Goal: Task Accomplishment & Management: Manage account settings

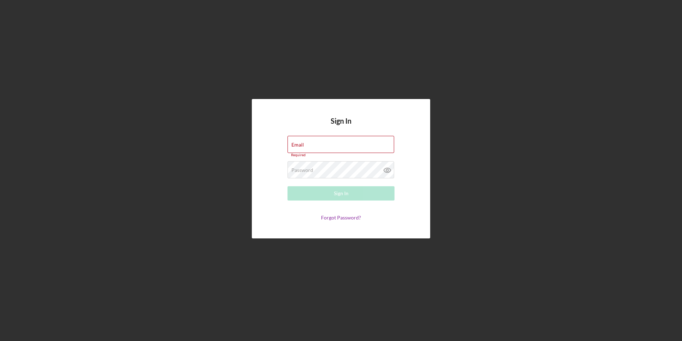
type input "[EMAIL_ADDRESS][DOMAIN_NAME]"
click at [335, 188] on div "Sign In" at bounding box center [341, 193] width 15 height 14
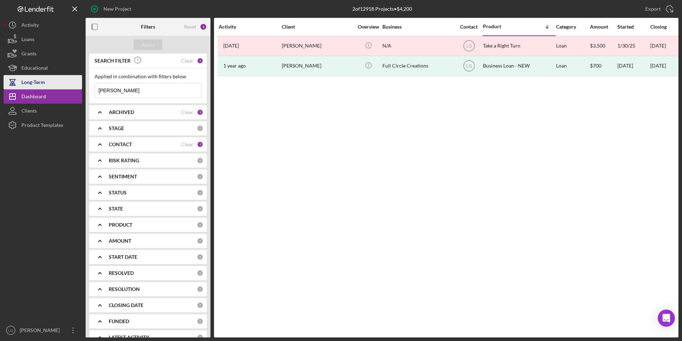
drag, startPoint x: 120, startPoint y: 87, endPoint x: 66, endPoint y: 88, distance: 54.3
click at [66, 88] on div "New Project 2 of 12918 Projects • $4,200 [PERSON_NAME] Export Icon/Export Filte…" at bounding box center [341, 168] width 675 height 337
click at [158, 46] on button "Apply" at bounding box center [148, 44] width 29 height 11
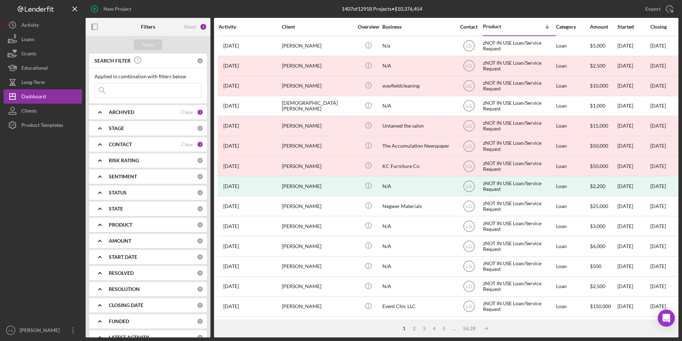
click at [144, 149] on div "CONTACT Clear 1" at bounding box center [156, 144] width 95 height 14
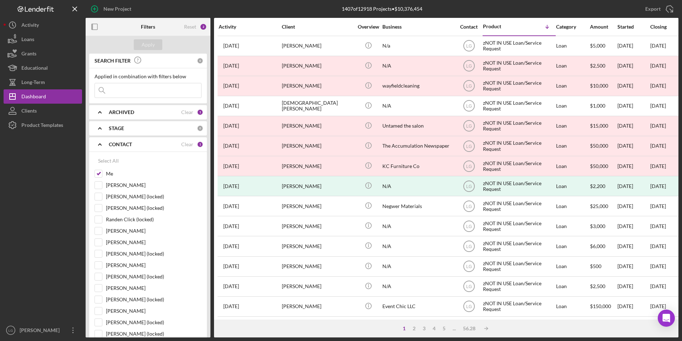
click at [134, 114] on b "ARCHIVED" at bounding box center [121, 112] width 25 height 6
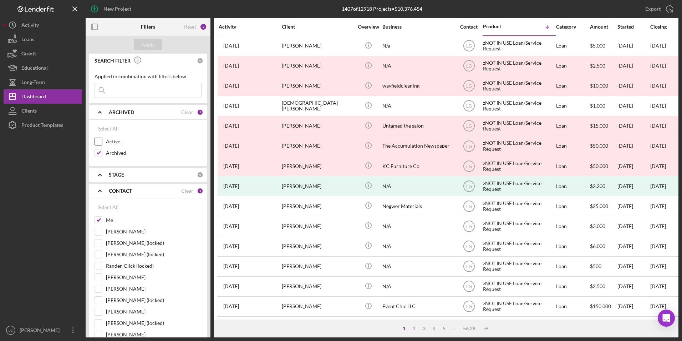
click at [100, 142] on input "Active" at bounding box center [98, 141] width 7 height 7
checkbox input "true"
click at [99, 153] on input "Archived" at bounding box center [98, 152] width 7 height 7
checkbox input "false"
click at [148, 49] on div "Apply" at bounding box center [148, 44] width 13 height 11
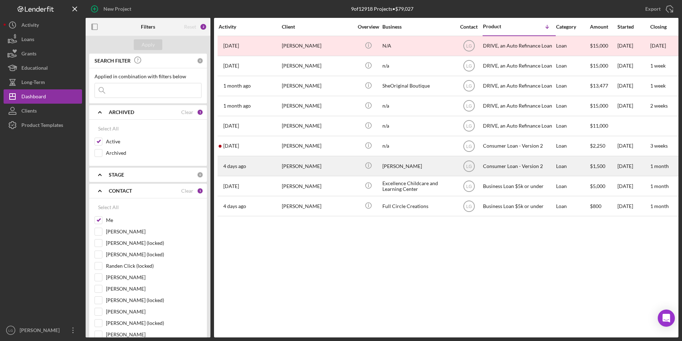
click at [292, 168] on div "[PERSON_NAME]" at bounding box center [317, 165] width 71 height 19
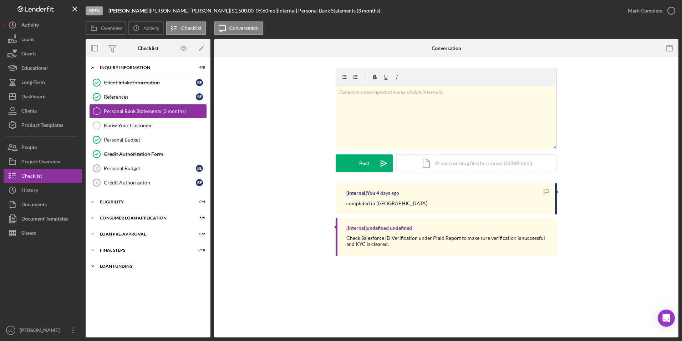
click at [114, 264] on div "Loan Funding" at bounding box center [151, 266] width 102 height 4
drag, startPoint x: 112, startPoint y: 254, endPoint x: 112, endPoint y: 243, distance: 10.4
click at [112, 251] on div "Icon/Expander FINAL STEPS 3 / 10" at bounding box center [148, 250] width 125 height 14
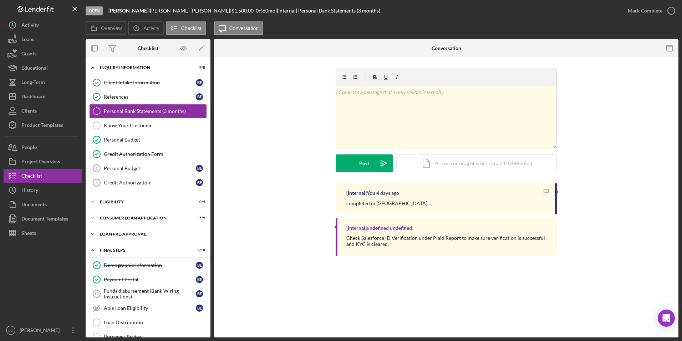
click at [112, 235] on div "Loan Pre-Approval" at bounding box center [151, 234] width 102 height 4
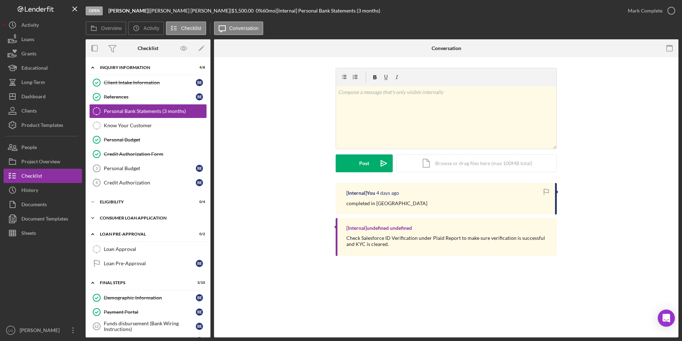
click at [112, 215] on div "Icon/Expander Consumer Loan Application 5 / 9" at bounding box center [148, 218] width 125 height 14
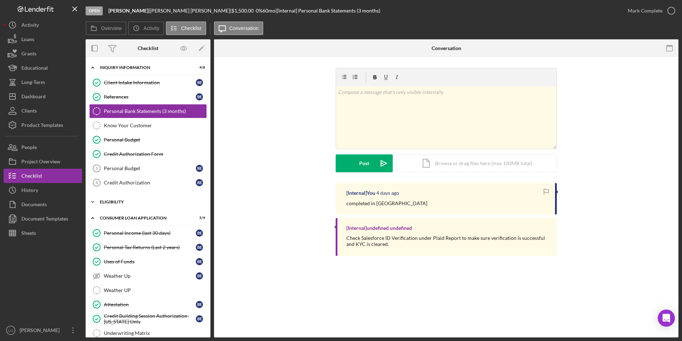
click at [112, 205] on div "Icon/Expander Eligibility 0 / 4" at bounding box center [148, 202] width 125 height 14
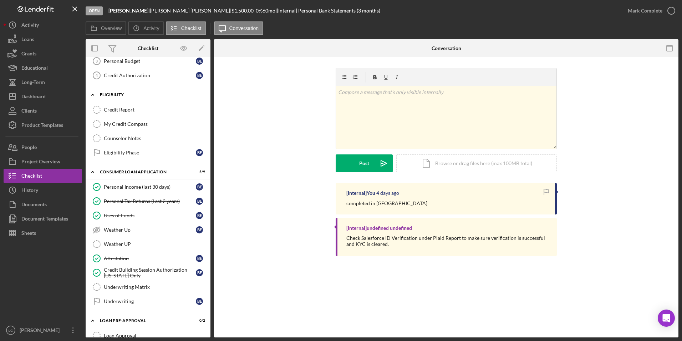
scroll to position [214, 0]
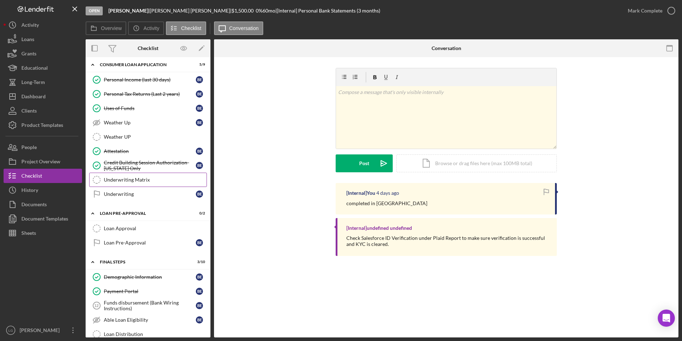
click at [131, 180] on div "Underwriting Matrix" at bounding box center [155, 180] width 103 height 6
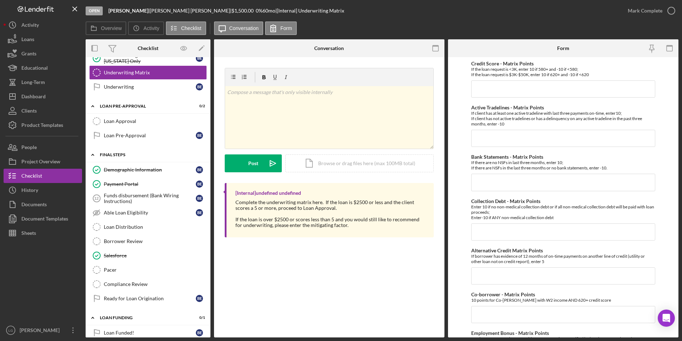
scroll to position [331, 0]
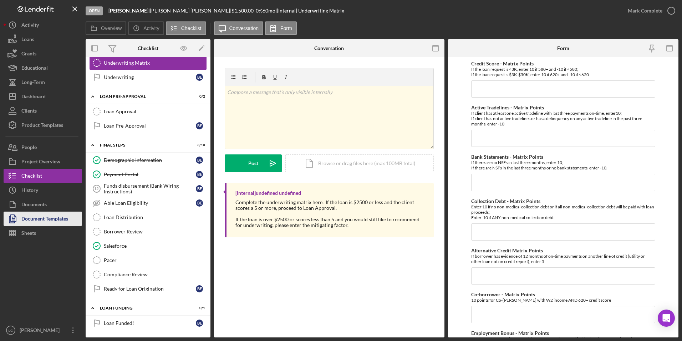
click at [38, 223] on div "Document Templates" at bounding box center [44, 219] width 47 height 16
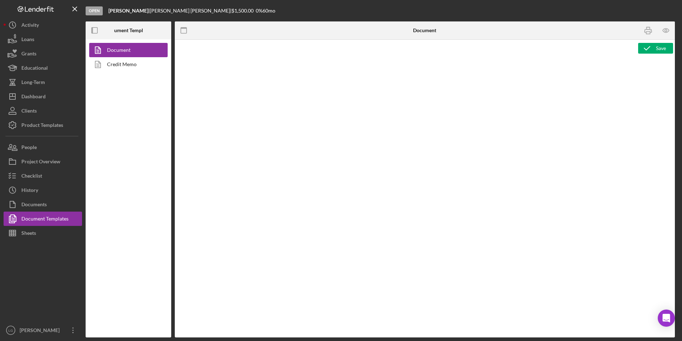
type textarea "<h1>Wiring Instructions</h1> <p style="text-align: left">Borrower Name:&nbsp; <…"
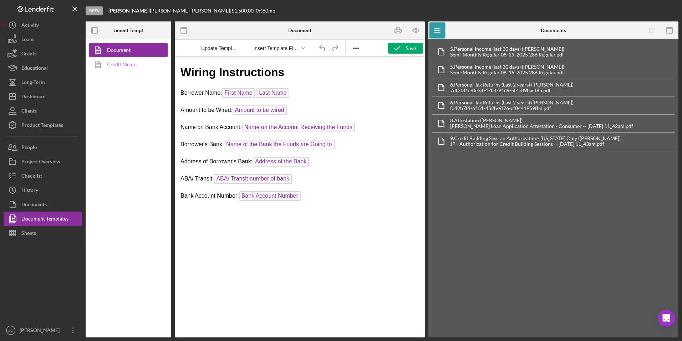
click at [132, 68] on link "Credit Memo" at bounding box center [126, 64] width 75 height 14
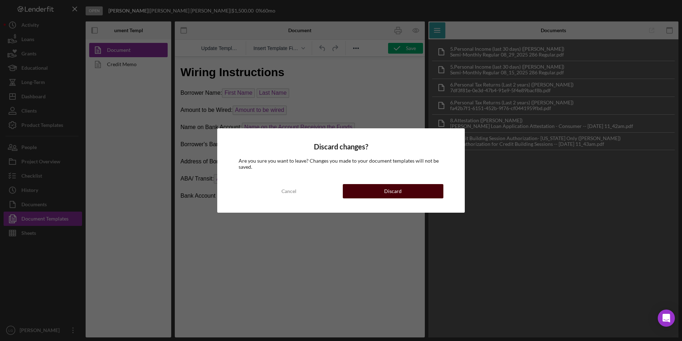
click at [393, 191] on div "Discard" at bounding box center [392, 191] width 17 height 14
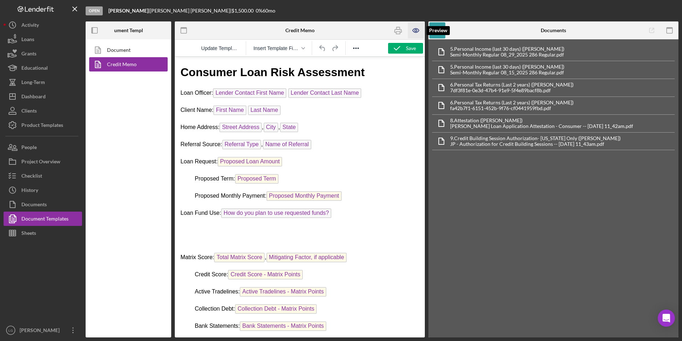
click at [414, 30] on icon "button" at bounding box center [416, 30] width 16 height 16
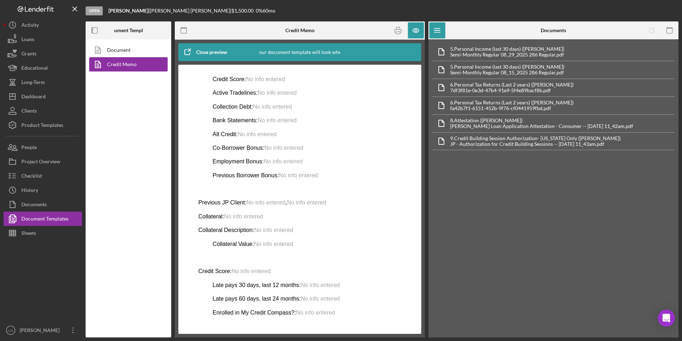
scroll to position [284, 0]
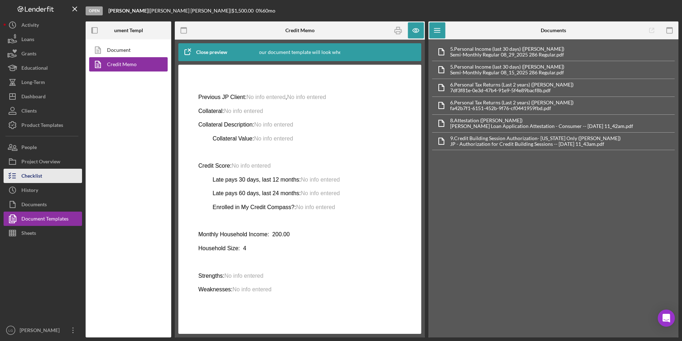
click at [48, 177] on button "Checklist" at bounding box center [43, 175] width 79 height 14
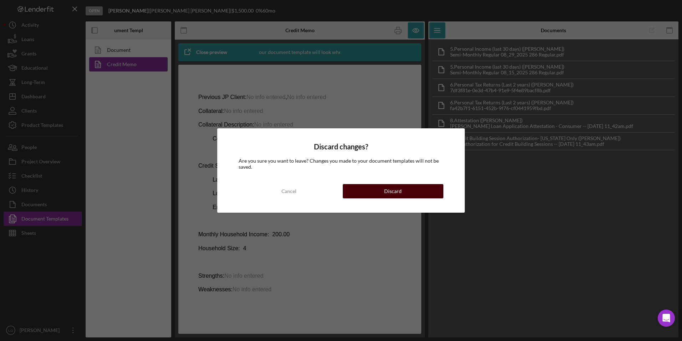
click at [407, 187] on button "Discard" at bounding box center [393, 191] width 101 height 14
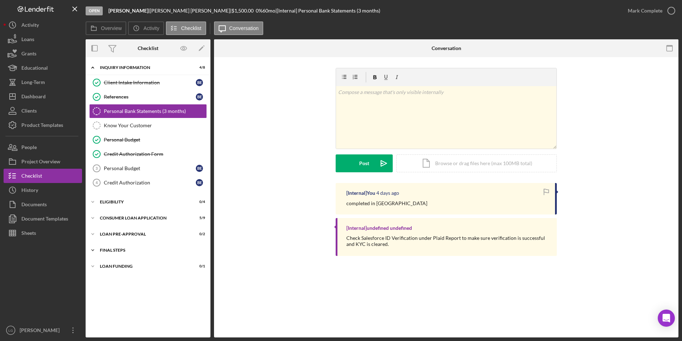
click at [102, 255] on div "Icon/Expander FINAL STEPS 3 / 10" at bounding box center [148, 250] width 125 height 14
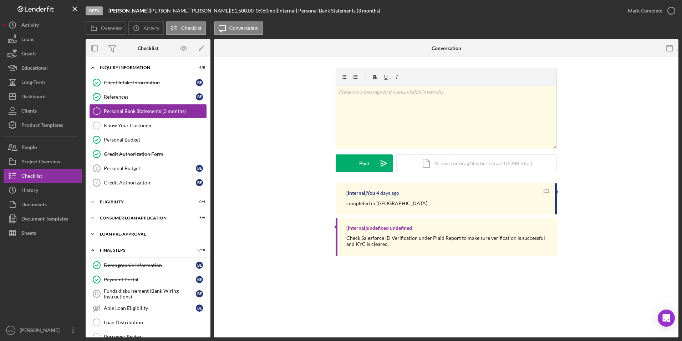
click at [112, 233] on div "Loan Pre-Approval" at bounding box center [151, 234] width 102 height 4
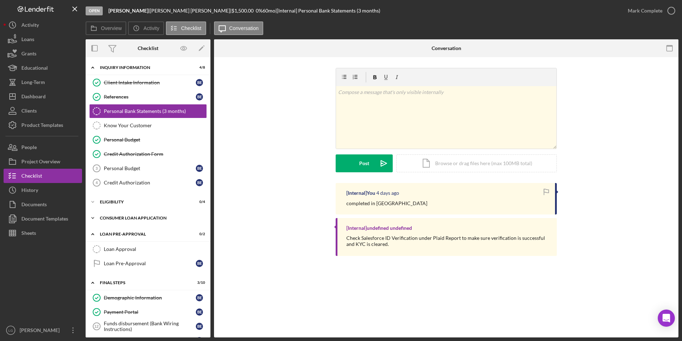
drag, startPoint x: 116, startPoint y: 217, endPoint x: 115, endPoint y: 212, distance: 5.0
click at [116, 217] on div "Consumer Loan Application" at bounding box center [151, 218] width 102 height 4
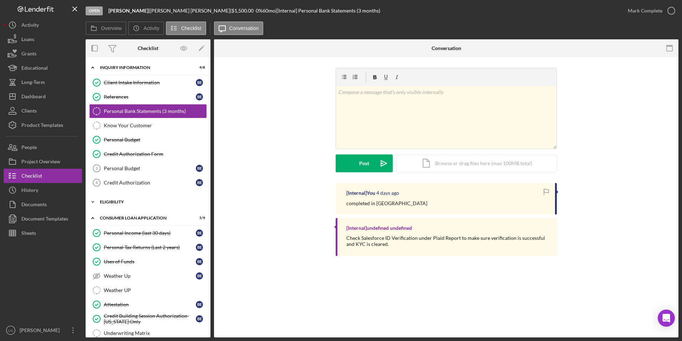
click at [113, 201] on div "Eligibility" at bounding box center [151, 202] width 102 height 4
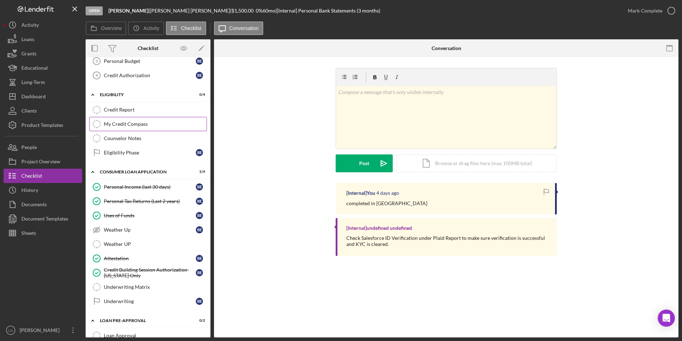
scroll to position [250, 0]
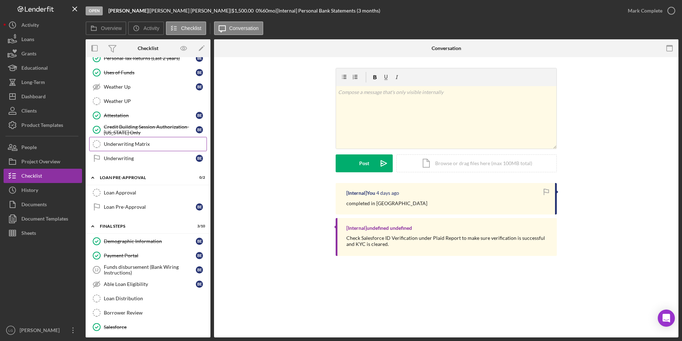
drag, startPoint x: 131, startPoint y: 147, endPoint x: 132, endPoint y: 140, distance: 7.2
click at [131, 147] on link "Underwriting Matrix Underwriting Matrix" at bounding box center [148, 144] width 118 height 14
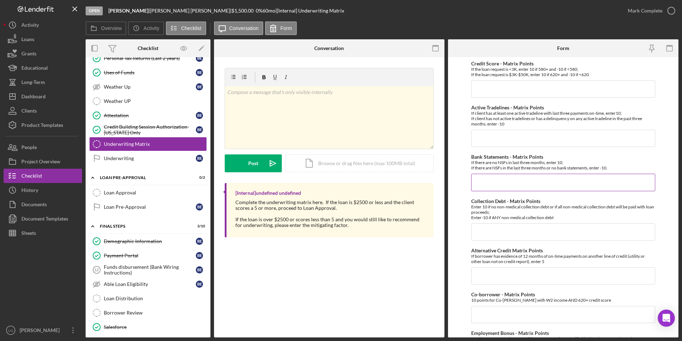
click at [524, 185] on input "Bank Statements - Matrix Points" at bounding box center [564, 181] width 185 height 17
type input "-10"
click at [500, 90] on input "Credit Score - Matrix Points" at bounding box center [564, 88] width 185 height 17
click at [507, 87] on input "Credit Score - Matrix Points" at bounding box center [564, 88] width 185 height 17
type input "4"
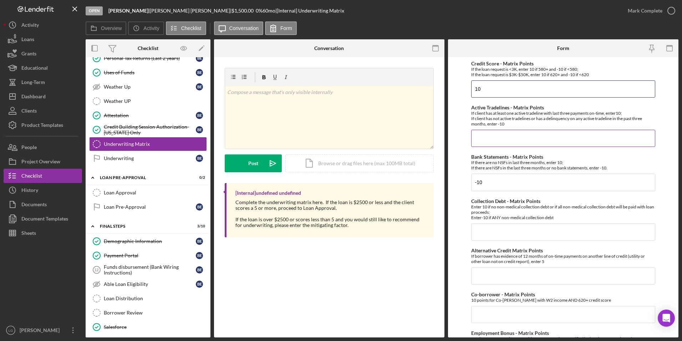
type input "10"
click at [496, 141] on input "Active Tradelines - Matrix Points" at bounding box center [564, 138] width 185 height 17
type input "10"
drag, startPoint x: 488, startPoint y: 232, endPoint x: 108, endPoint y: 243, distance: 379.9
click at [485, 233] on input "Collection Debt - Matrix Points" at bounding box center [564, 231] width 185 height 17
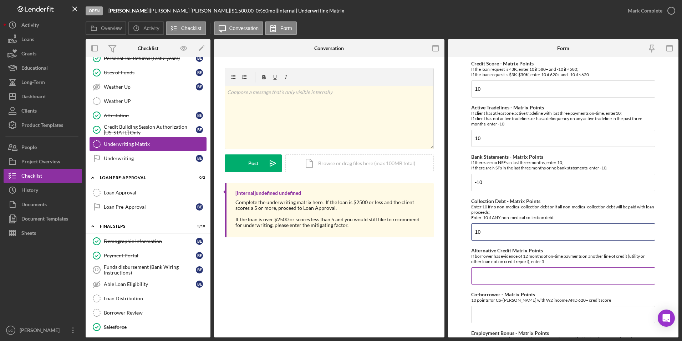
type input "10"
click at [486, 275] on input "Alternative Credit Matrix Points" at bounding box center [564, 275] width 185 height 17
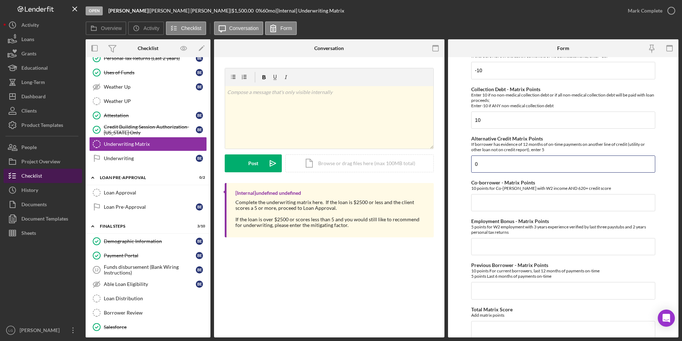
type input "0"
drag, startPoint x: 302, startPoint y: 282, endPoint x: 303, endPoint y: 277, distance: 4.7
click at [303, 277] on div "Underwriting Matrix Underwriting Matrix v Color teal Color pink Remove color Ad…" at bounding box center [329, 197] width 231 height 280
click at [489, 197] on input "Co-borrower - Matrix Points" at bounding box center [564, 202] width 185 height 17
type input "0"
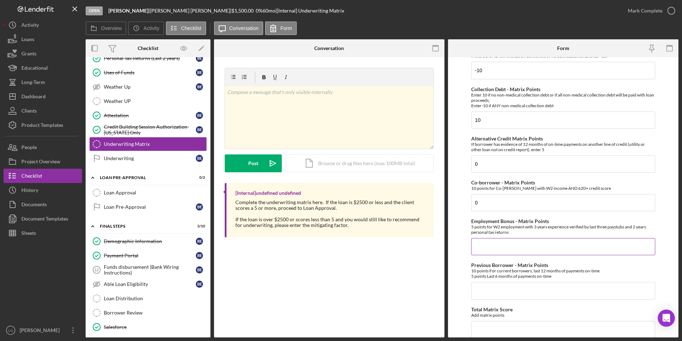
click at [489, 242] on input "Employment Bonus - Matrix Points" at bounding box center [564, 246] width 185 height 17
type input "5"
click at [483, 289] on input "Previous Borrower - Matrix Points" at bounding box center [564, 290] width 185 height 17
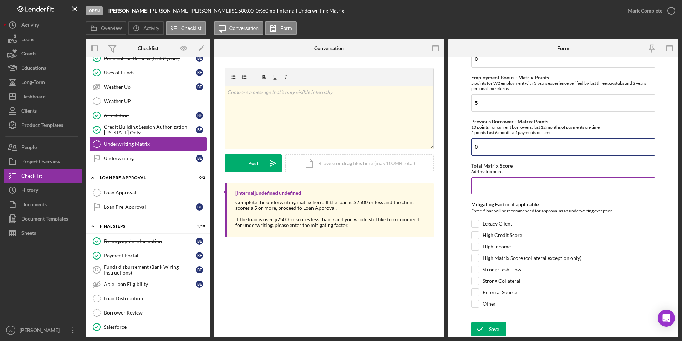
type input "0"
click at [489, 188] on input "Total Matrix Score" at bounding box center [564, 185] width 185 height 17
click at [491, 192] on input "Total Matrix Score" at bounding box center [564, 185] width 185 height 17
type input "25"
click at [475, 222] on input "Legacy Client" at bounding box center [475, 223] width 7 height 7
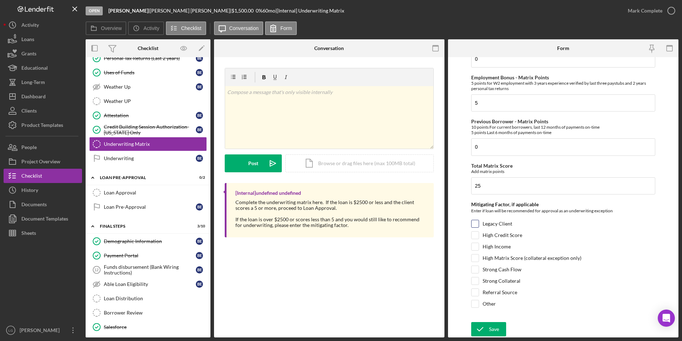
checkbox input "true"
click at [489, 335] on div "Save" at bounding box center [494, 329] width 10 height 14
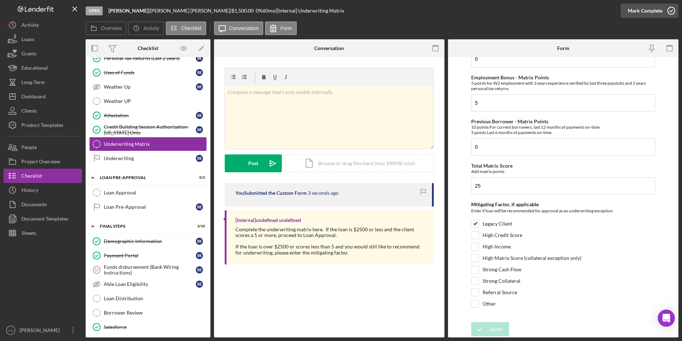
click at [629, 11] on div "Mark Complete" at bounding box center [645, 11] width 35 height 14
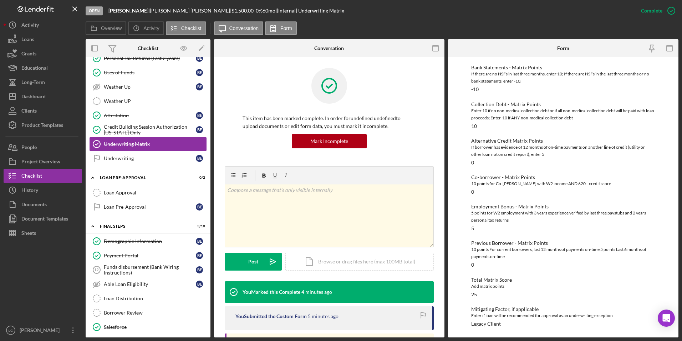
scroll to position [108, 0]
click at [132, 161] on div "Underwriting" at bounding box center [150, 158] width 92 height 6
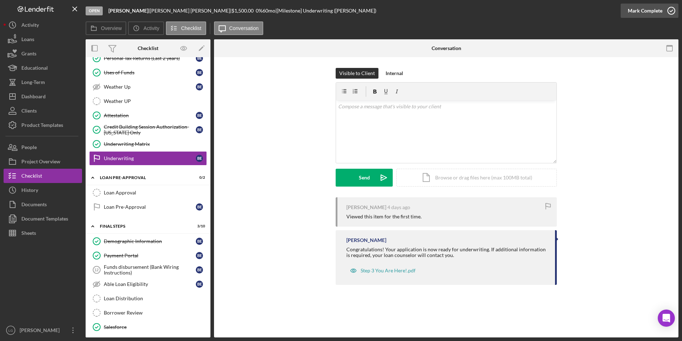
click at [638, 8] on div "Mark Complete" at bounding box center [645, 11] width 35 height 14
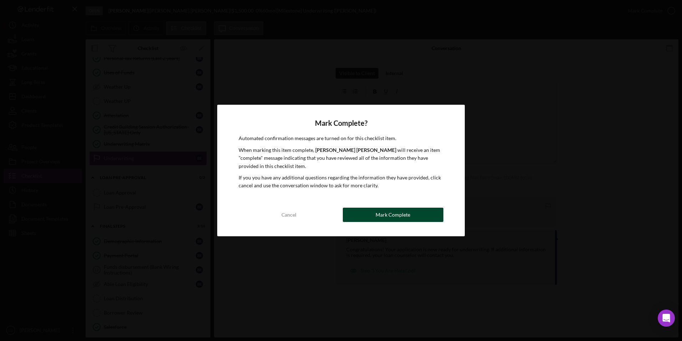
click at [396, 213] on div "Mark Complete" at bounding box center [393, 214] width 35 height 14
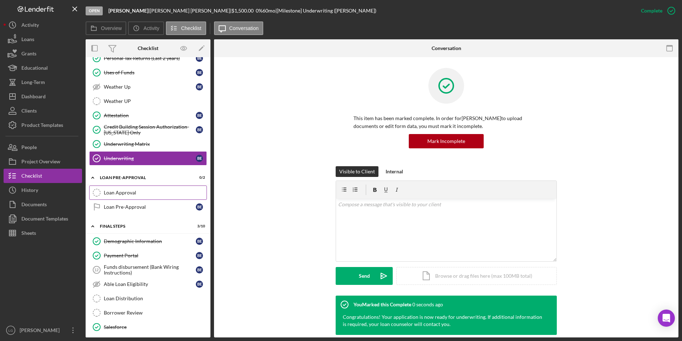
click at [112, 191] on div "Loan Approval" at bounding box center [155, 193] width 103 height 6
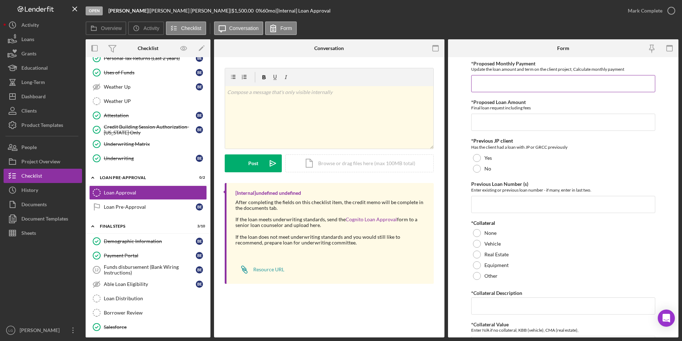
click at [518, 78] on input "*Proposed Monthly Payment" at bounding box center [564, 83] width 185 height 17
type input "$83.55"
click at [499, 124] on input "*Proposed Loan Amount" at bounding box center [564, 122] width 185 height 17
type input "$5,000"
click at [477, 158] on div at bounding box center [477, 158] width 8 height 8
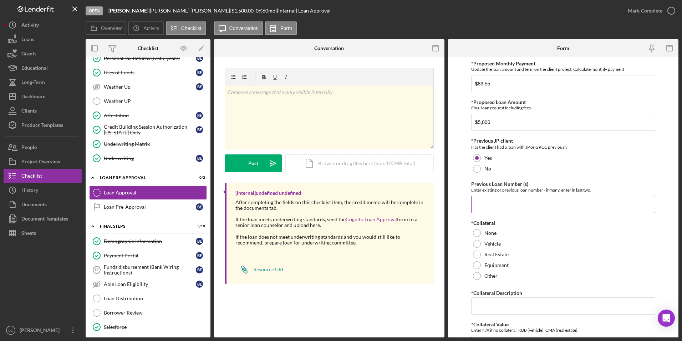
click at [488, 206] on input "Previous Loan Number (s)" at bounding box center [564, 204] width 185 height 17
type input "11127"
click at [474, 234] on div at bounding box center [477, 233] width 8 height 8
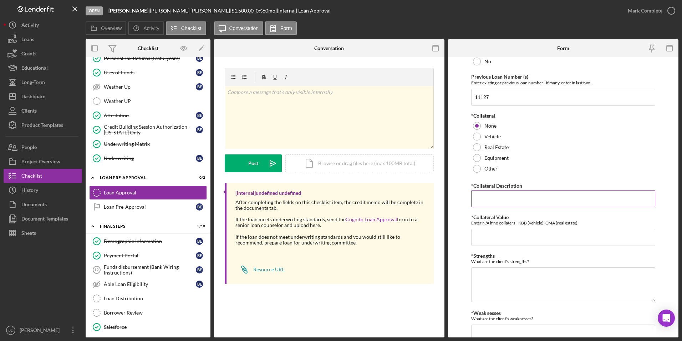
click at [491, 195] on input "*Collateral Description" at bounding box center [564, 198] width 185 height 17
type input "n/a"
click at [491, 270] on textarea "*Strengths" at bounding box center [564, 284] width 185 height 34
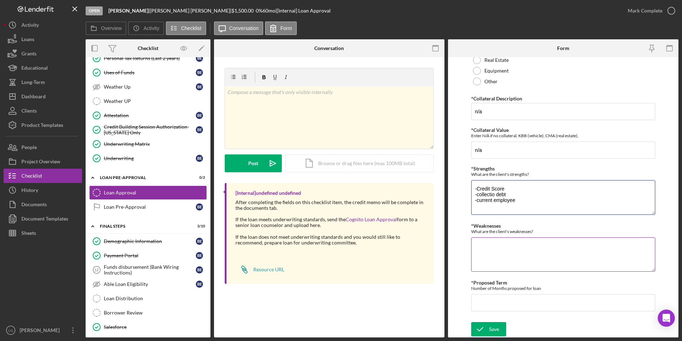
type textarea "-Credit Score -collectio debt -current employee"
click at [479, 243] on textarea "*Weaknesses" at bounding box center [564, 254] width 185 height 34
type textarea "-bank staments"
type textarea "-Credit Score -collection debt -current employee"
drag, startPoint x: 500, startPoint y: 246, endPoint x: 525, endPoint y: 245, distance: 25.0
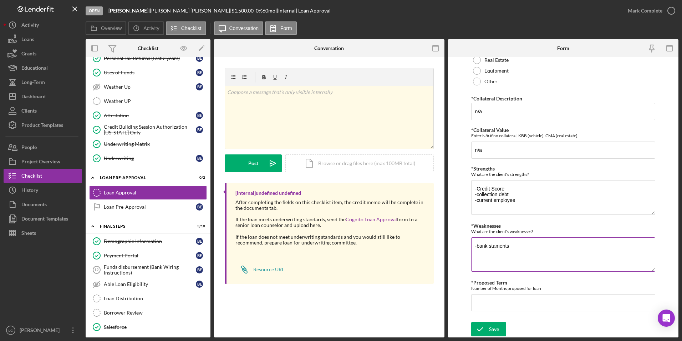
drag, startPoint x: 520, startPoint y: 247, endPoint x: 495, endPoint y: 246, distance: 25.0
click at [495, 246] on textarea "-bank staments" at bounding box center [564, 254] width 185 height 34
type textarea "-bank statements"
click at [485, 294] on input "*Proposed Term" at bounding box center [564, 302] width 185 height 17
type input "60"
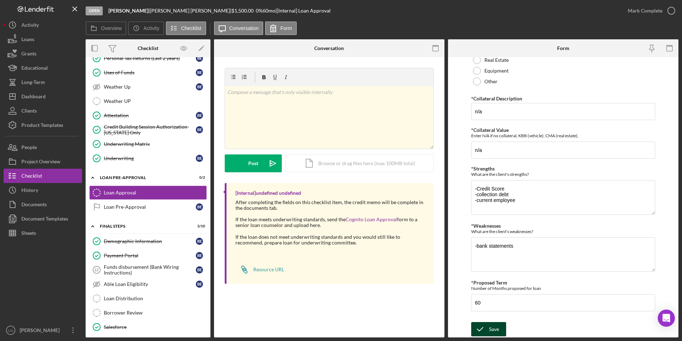
click at [488, 334] on icon "submit" at bounding box center [481, 329] width 18 height 18
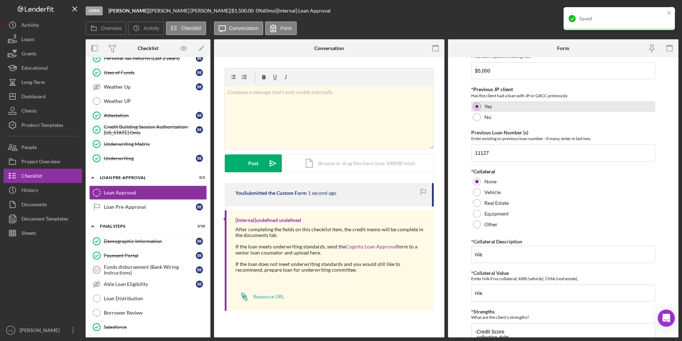
scroll to position [0, 0]
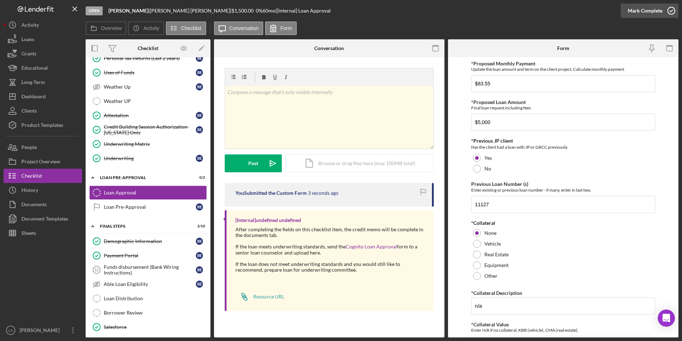
click at [649, 7] on div "Mark Complete" at bounding box center [645, 11] width 35 height 14
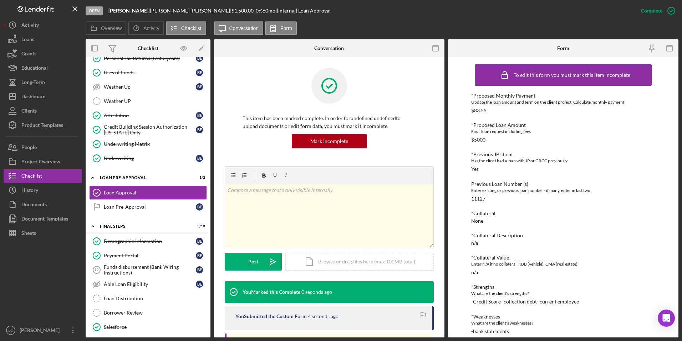
drag, startPoint x: 135, startPoint y: 205, endPoint x: 367, endPoint y: 124, distance: 246.0
click at [135, 205] on div "Loan Pre-Approval" at bounding box center [150, 207] width 92 height 6
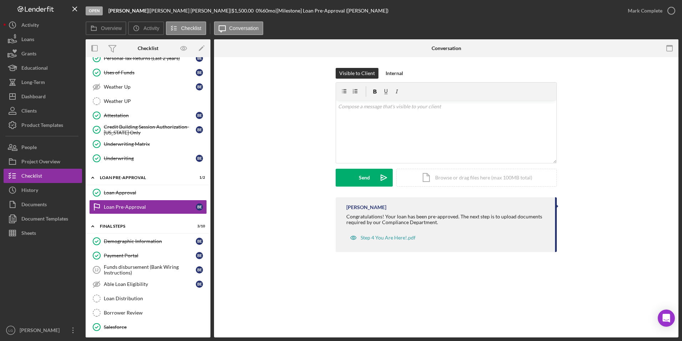
drag, startPoint x: 651, startPoint y: 10, endPoint x: 620, endPoint y: 12, distance: 30.7
click at [651, 9] on div "Mark Complete" at bounding box center [645, 11] width 35 height 14
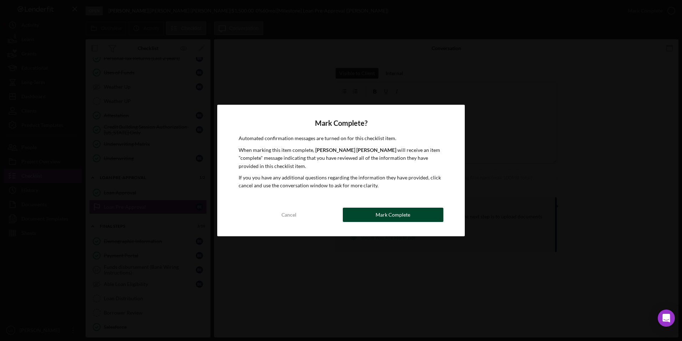
click at [371, 213] on button "Mark Complete" at bounding box center [393, 214] width 101 height 14
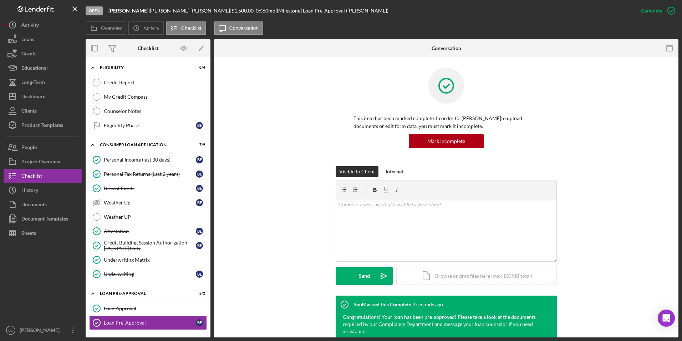
scroll to position [63, 0]
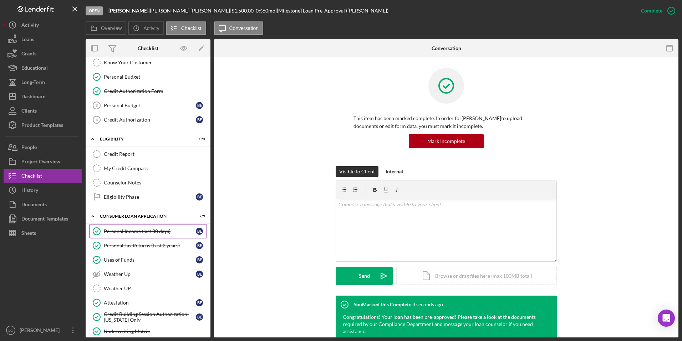
click at [147, 230] on div "Personal Income (last 30 days)" at bounding box center [150, 231] width 92 height 6
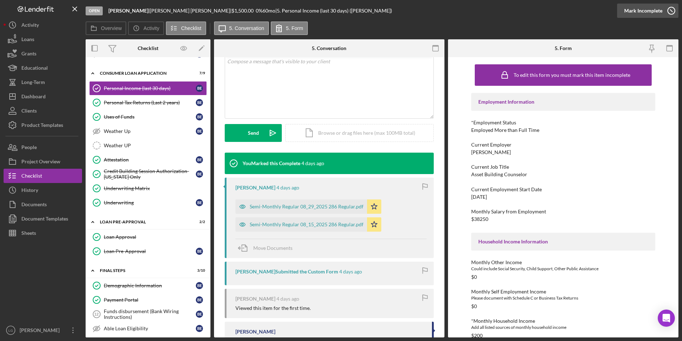
click at [642, 14] on div "Mark Incomplete" at bounding box center [644, 11] width 38 height 14
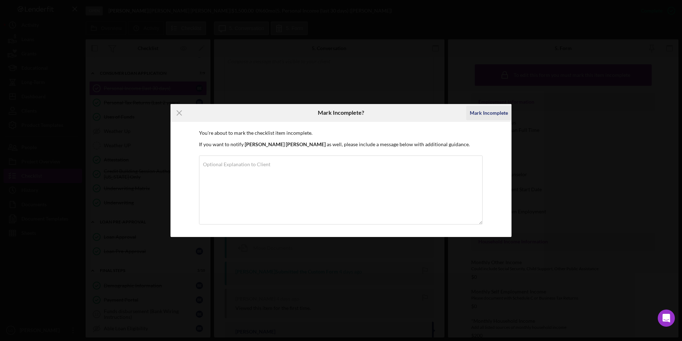
click at [493, 114] on div "Mark Incomplete" at bounding box center [489, 113] width 38 height 14
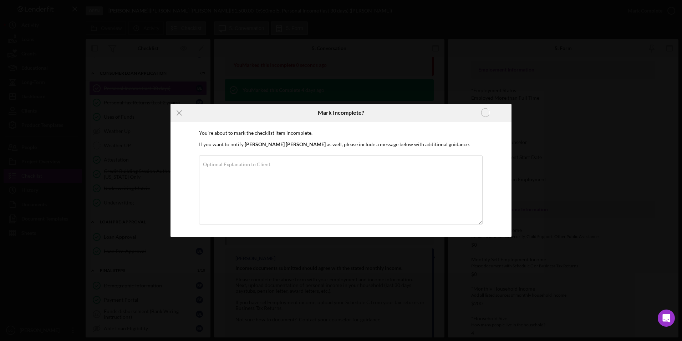
scroll to position [45, 0]
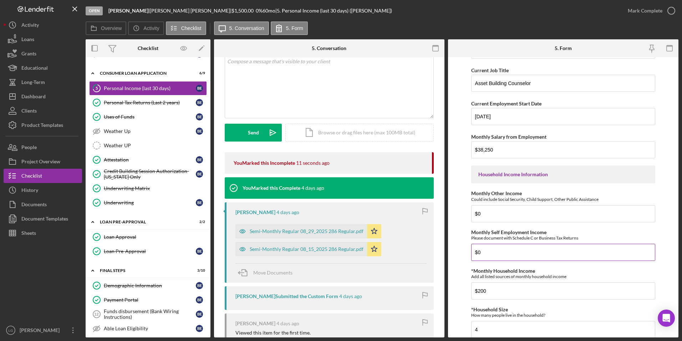
scroll to position [107, 0]
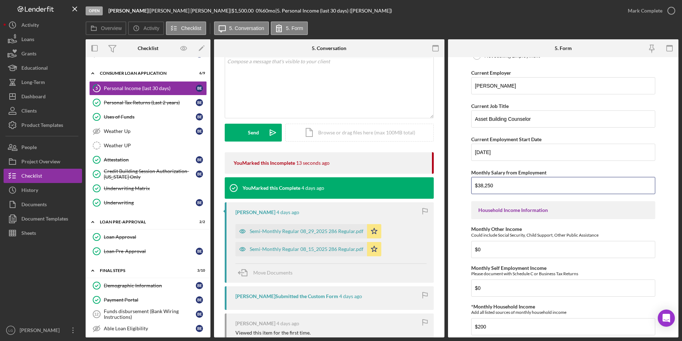
drag, startPoint x: 505, startPoint y: 186, endPoint x: 459, endPoint y: 188, distance: 46.1
click at [459, 188] on form "Employment Information *Employment Status Employed More than Full Time Employed…" at bounding box center [563, 197] width 231 height 280
type input "$3,210"
click at [494, 245] on input "$0" at bounding box center [564, 249] width 185 height 17
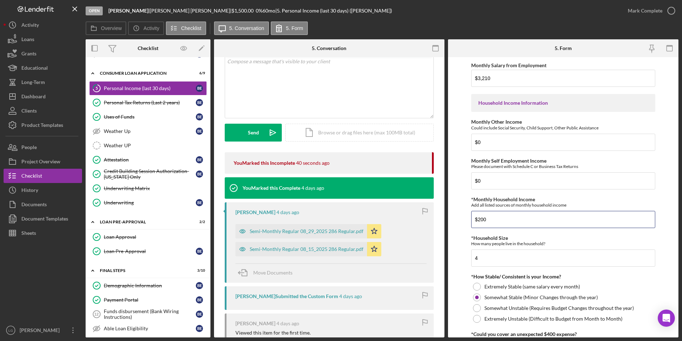
drag, startPoint x: 487, startPoint y: 220, endPoint x: 462, endPoint y: 221, distance: 25.0
click at [462, 221] on form "Employment Information *Employment Status Employed More than Full Time Employed…" at bounding box center [563, 197] width 231 height 280
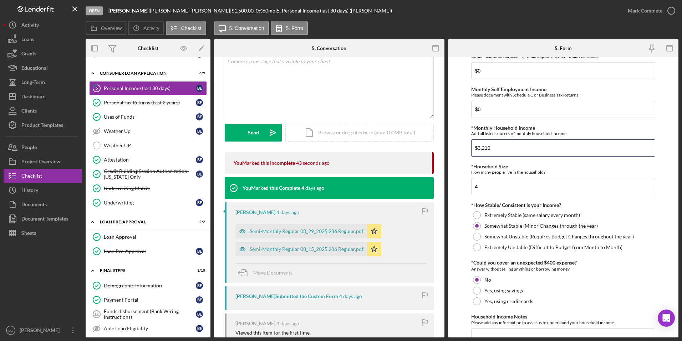
scroll to position [338, 0]
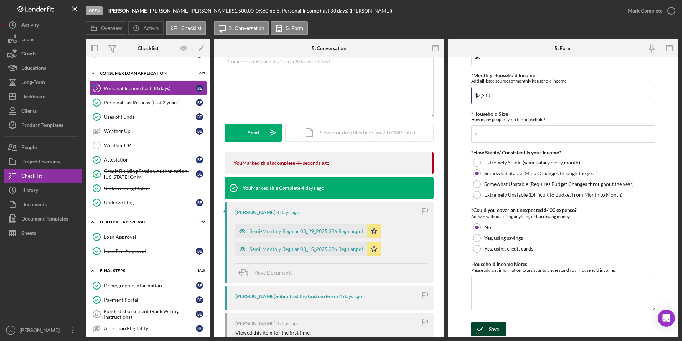
type input "$3,210"
click at [488, 325] on icon "submit" at bounding box center [481, 329] width 18 height 18
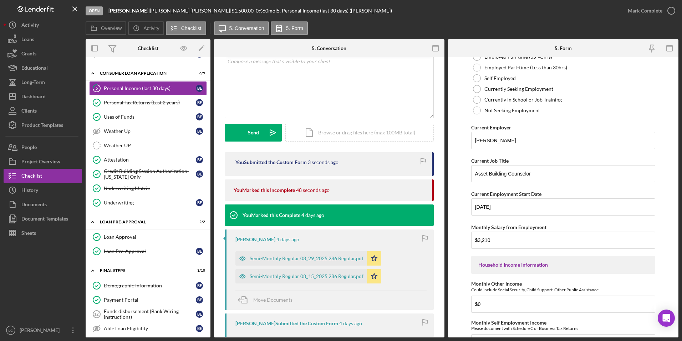
scroll to position [0, 0]
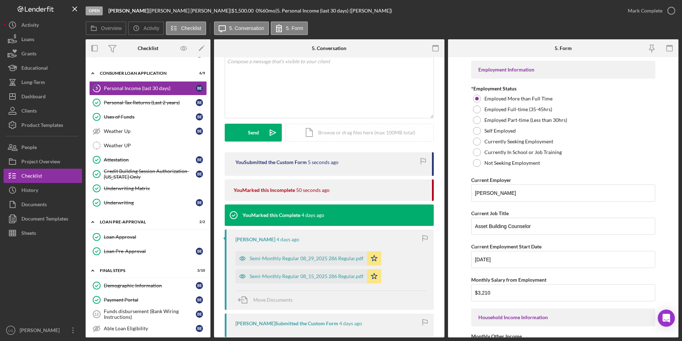
drag, startPoint x: 322, startPoint y: 258, endPoint x: 388, endPoint y: 247, distance: 66.9
click at [326, 258] on div "Semi-Monthly Regular 08_29_2025 286 Regular.pdf" at bounding box center [307, 258] width 114 height 6
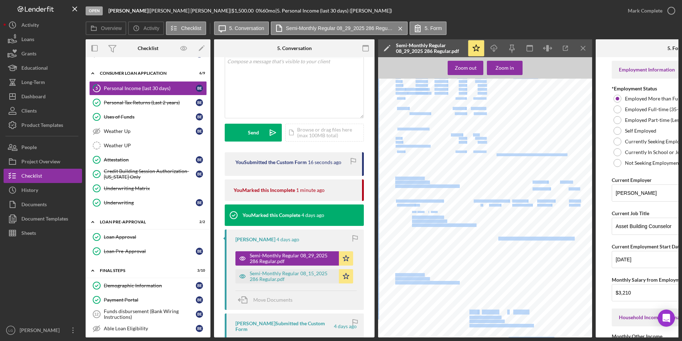
drag, startPoint x: 422, startPoint y: 338, endPoint x: 550, endPoint y: 328, distance: 128.2
click at [550, 328] on div "Open [PERSON_NAME] | [PERSON_NAME] | $1,500.00 0 % 60 mo | 5. Personal Income (…" at bounding box center [341, 170] width 682 height 341
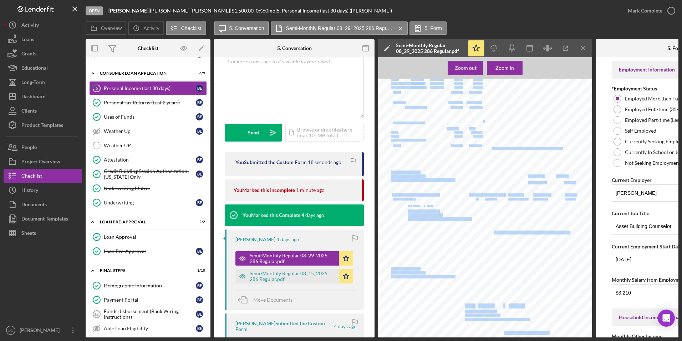
scroll to position [0, 78]
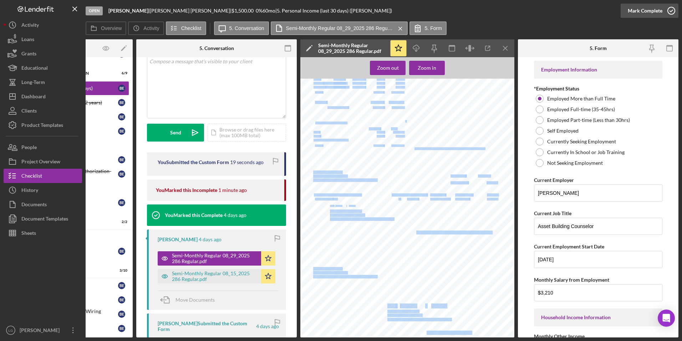
click at [638, 4] on div "Mark Complete" at bounding box center [645, 11] width 35 height 14
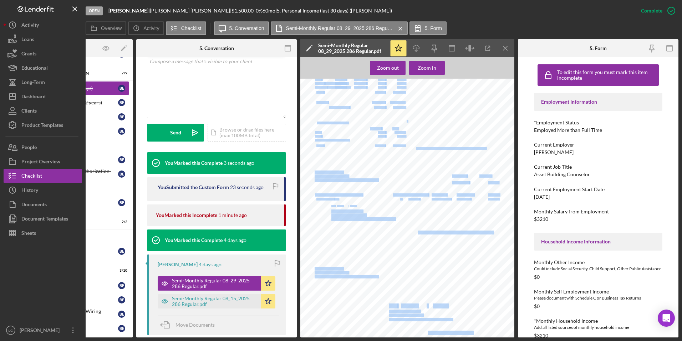
scroll to position [86, 0]
click at [213, 326] on button "Move Documents" at bounding box center [190, 325] width 64 height 18
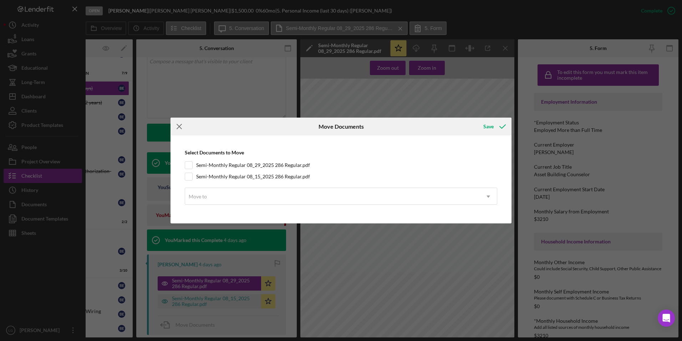
click at [177, 128] on line at bounding box center [179, 126] width 5 height 5
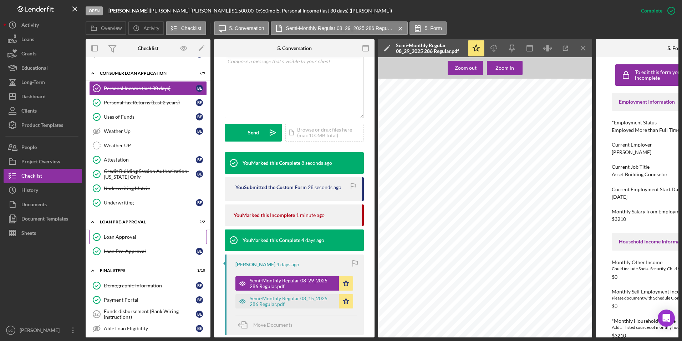
scroll to position [315, 0]
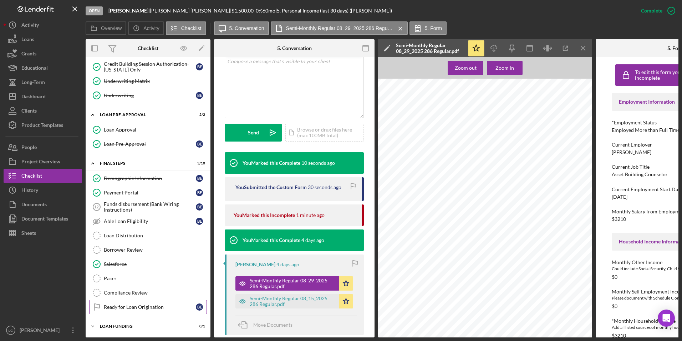
click at [128, 308] on link "Ready for Loan Origination Ready for Loan Origination B E" at bounding box center [148, 306] width 118 height 14
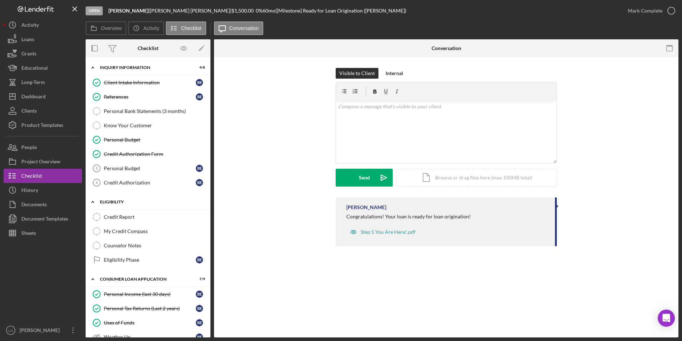
click at [109, 219] on div "Credit Report" at bounding box center [155, 217] width 103 height 6
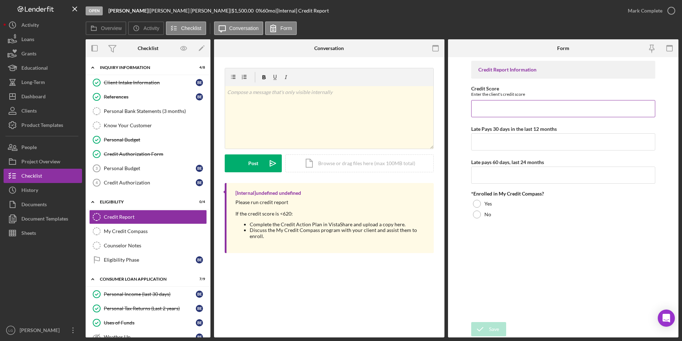
click at [561, 110] on input "Credit Score" at bounding box center [564, 108] width 185 height 17
type input "3"
type input "625"
drag, startPoint x: 486, startPoint y: 105, endPoint x: 467, endPoint y: 111, distance: 20.3
click at [467, 111] on form "Credit Report Information Credit Score Enter the client's credit score 3 Late P…" at bounding box center [563, 197] width 231 height 280
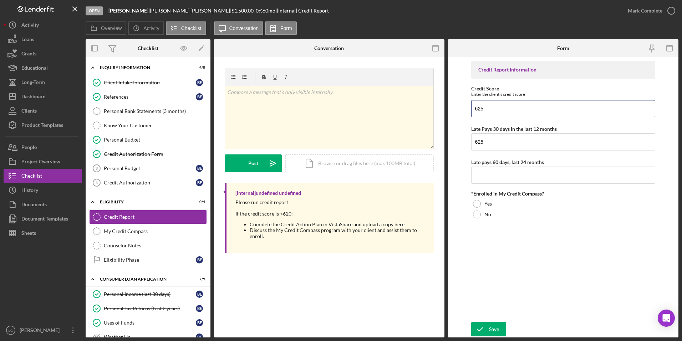
type input "625"
type input "0"
click at [474, 201] on div at bounding box center [477, 204] width 8 height 8
click at [483, 328] on polyline "submit" at bounding box center [481, 329] width 6 height 4
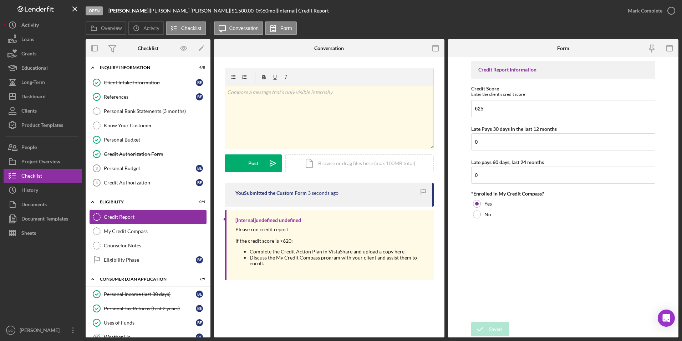
click at [640, 8] on div "Saved" at bounding box center [620, 7] width 114 height 3
click at [639, 11] on div "Mark Complete" at bounding box center [645, 11] width 35 height 14
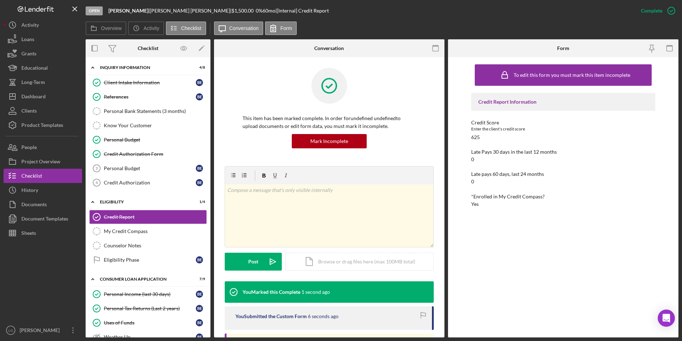
drag, startPoint x: 117, startPoint y: 259, endPoint x: 210, endPoint y: 182, distance: 120.2
click at [117, 259] on div "Eligibility Phase" at bounding box center [150, 260] width 92 height 6
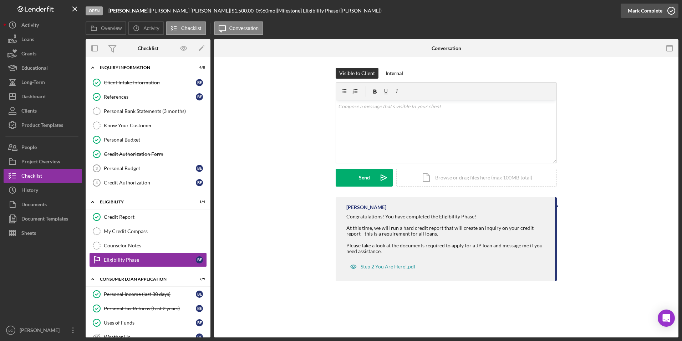
click at [654, 13] on div "Mark Complete" at bounding box center [645, 11] width 35 height 14
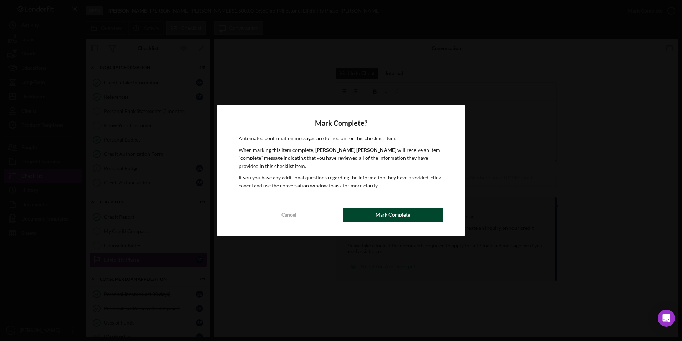
click at [413, 211] on button "Mark Complete" at bounding box center [393, 214] width 101 height 14
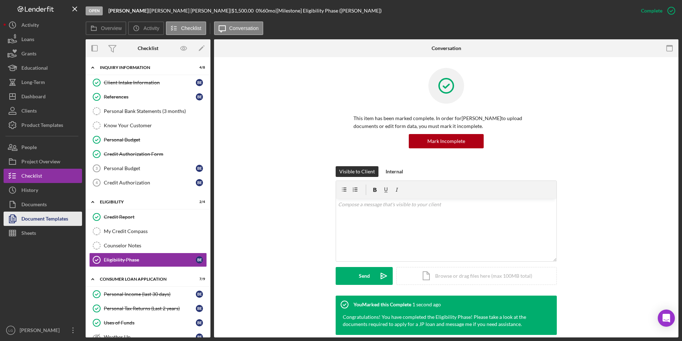
scroll to position [71, 0]
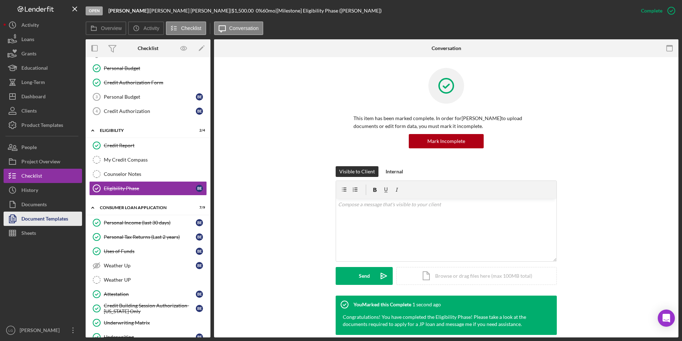
click at [47, 214] on div "Document Templates" at bounding box center [44, 219] width 47 height 16
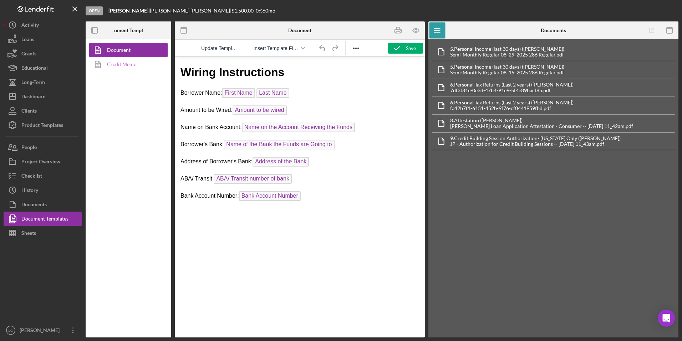
click at [127, 63] on link "Credit Memo" at bounding box center [126, 64] width 75 height 14
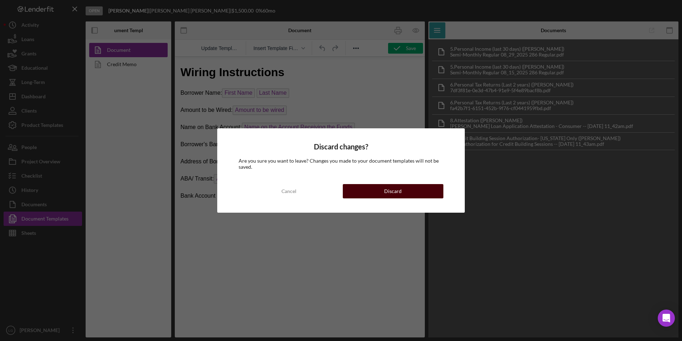
drag, startPoint x: 395, startPoint y: 190, endPoint x: 220, endPoint y: 133, distance: 183.7
click at [395, 190] on div "Discard" at bounding box center [392, 191] width 17 height 14
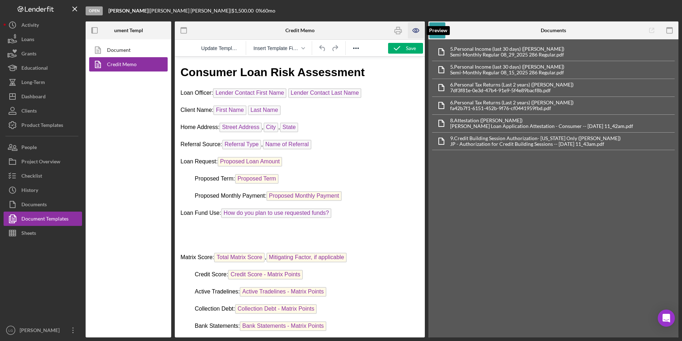
click at [417, 33] on icon "button" at bounding box center [416, 30] width 16 height 16
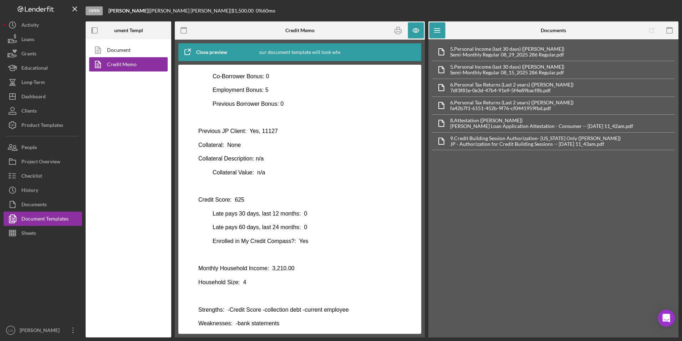
scroll to position [284, 0]
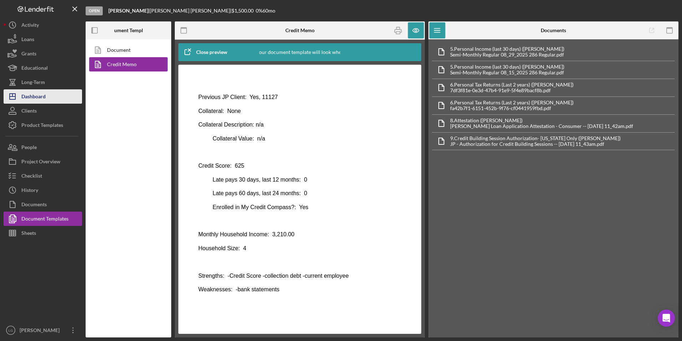
click at [42, 97] on div "Dashboard" at bounding box center [33, 97] width 24 height 16
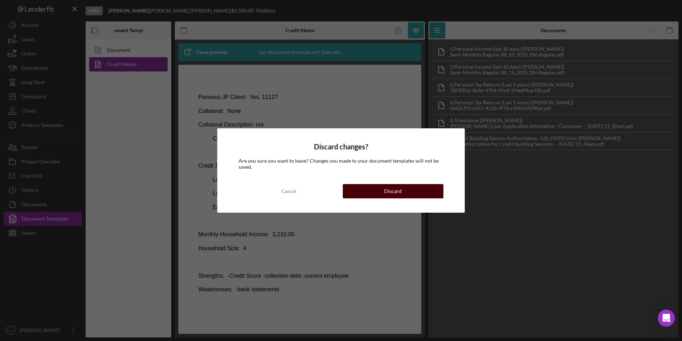
click at [392, 187] on div "Discard" at bounding box center [392, 191] width 17 height 14
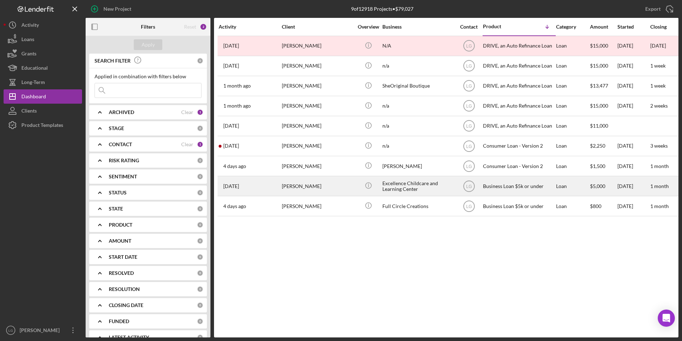
click at [283, 187] on div "[PERSON_NAME]" at bounding box center [317, 185] width 71 height 19
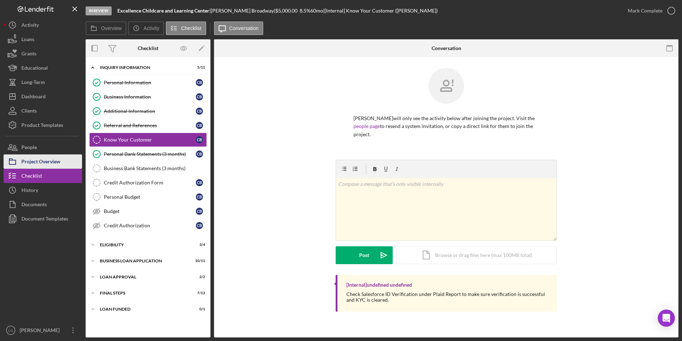
click at [41, 156] on div "Project Overview" at bounding box center [40, 162] width 39 height 16
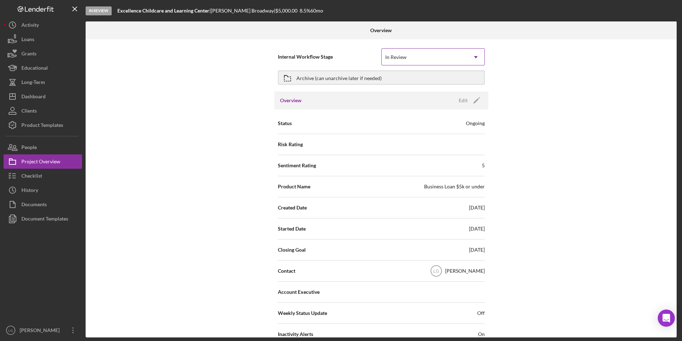
click at [470, 54] on icon "Icon/Dropdown Arrow" at bounding box center [476, 57] width 17 height 17
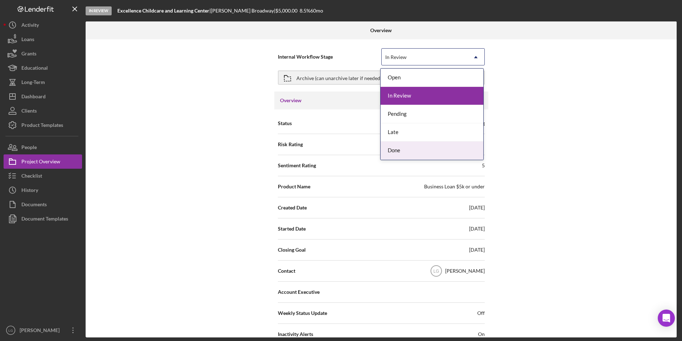
click at [419, 150] on div "Done" at bounding box center [432, 150] width 103 height 18
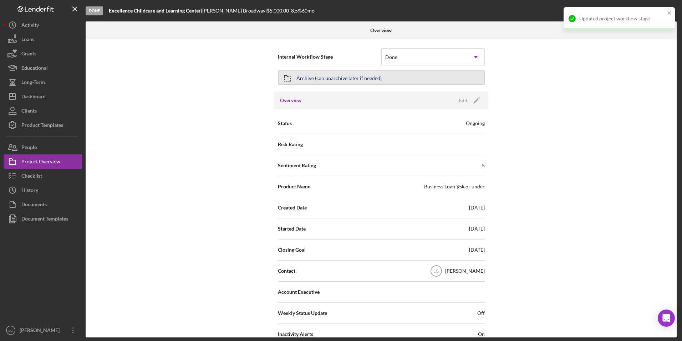
click at [371, 73] on div "Archive (can unarchive later if needed)" at bounding box center [339, 77] width 85 height 13
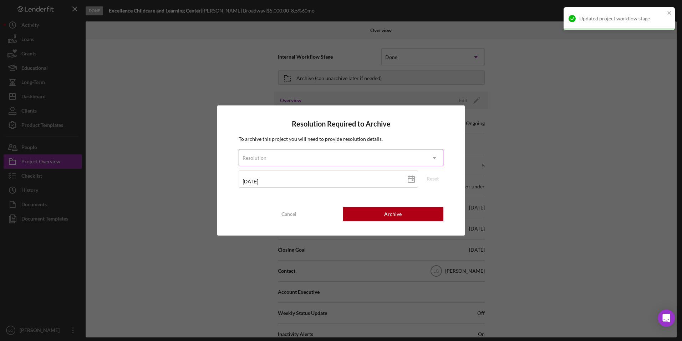
click at [329, 158] on div "Resolution" at bounding box center [332, 158] width 187 height 16
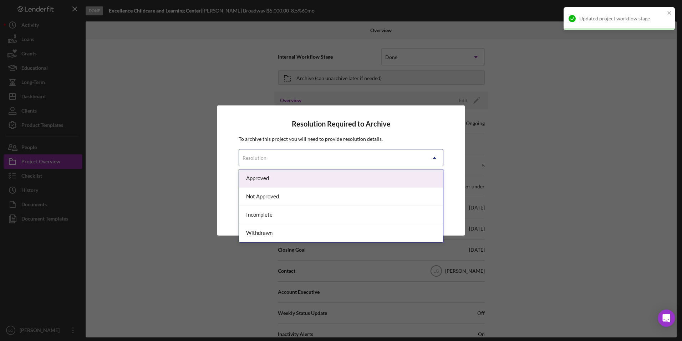
click at [303, 178] on div "Approved" at bounding box center [341, 178] width 204 height 18
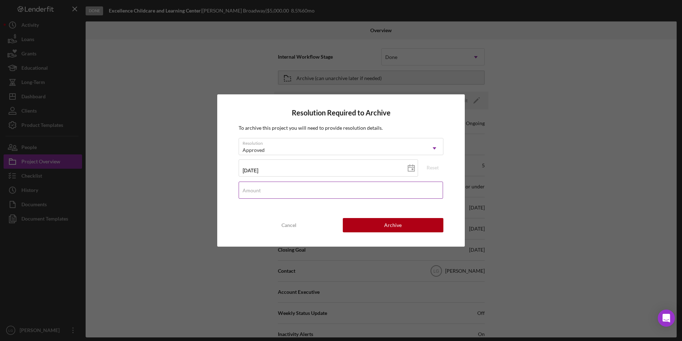
click at [311, 192] on input "Amount" at bounding box center [341, 189] width 205 height 17
type input "$2,250"
click at [395, 225] on div "Archive" at bounding box center [392, 225] width 17 height 14
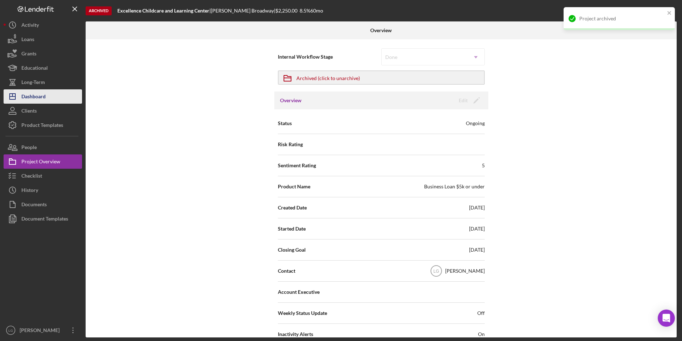
click at [51, 102] on button "Icon/Dashboard Dashboard" at bounding box center [43, 96] width 79 height 14
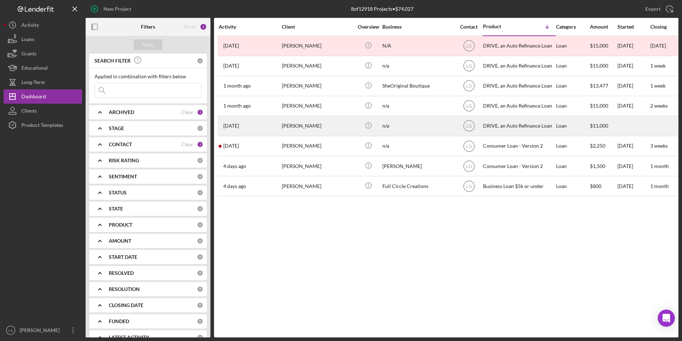
click at [334, 132] on div "[PERSON_NAME]" at bounding box center [317, 125] width 71 height 19
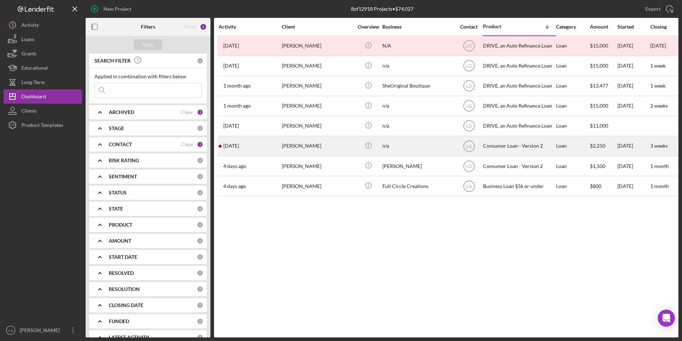
click at [333, 149] on div "[PERSON_NAME]" at bounding box center [317, 145] width 71 height 19
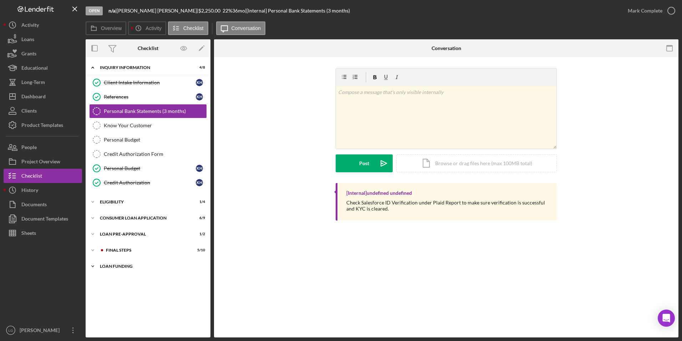
click at [118, 264] on div "Loan Funding" at bounding box center [151, 266] width 102 height 4
click at [122, 250] on div "FINAL STEPS" at bounding box center [154, 250] width 96 height 4
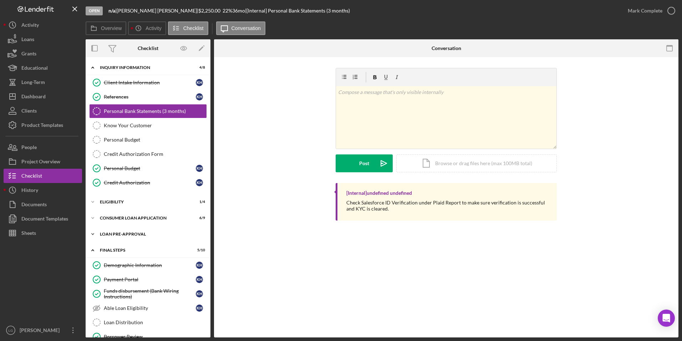
drag, startPoint x: 123, startPoint y: 235, endPoint x: 125, endPoint y: 228, distance: 7.0
click at [124, 235] on div "Loan Pre-Approval" at bounding box center [151, 234] width 102 height 4
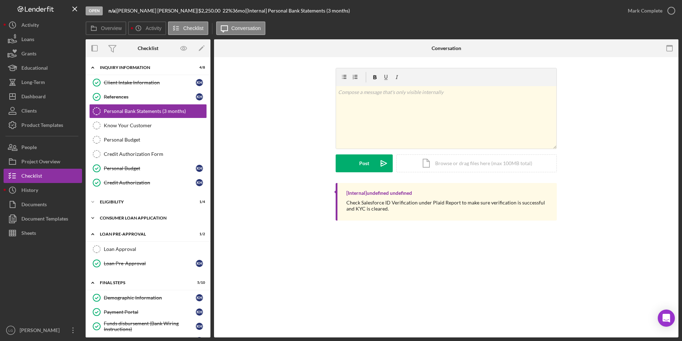
click at [125, 220] on div "Consumer Loan Application" at bounding box center [151, 218] width 102 height 4
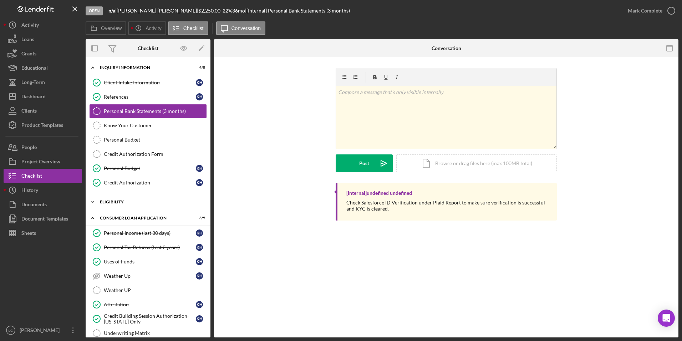
click at [115, 200] on div "Eligibility" at bounding box center [151, 202] width 102 height 4
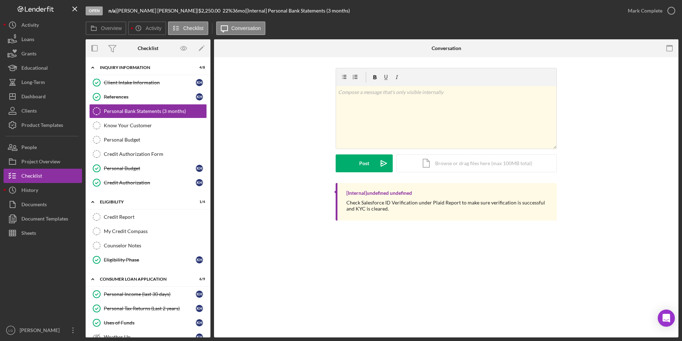
click at [35, 98] on div "Dashboard" at bounding box center [33, 97] width 24 height 16
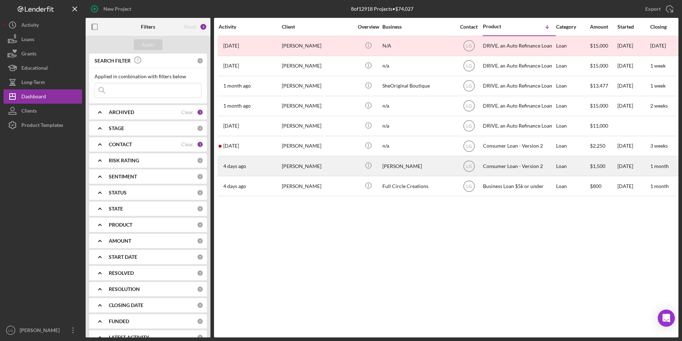
click at [301, 171] on div "[PERSON_NAME]" at bounding box center [317, 165] width 71 height 19
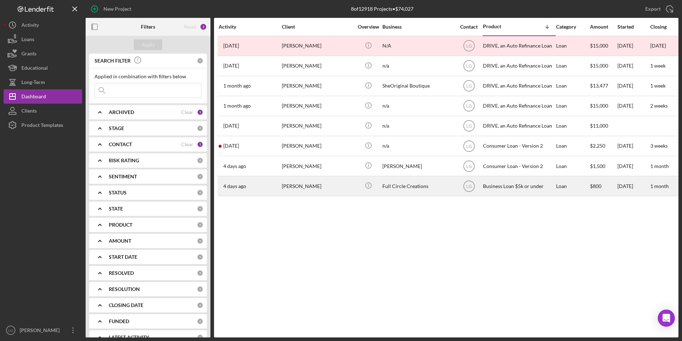
click at [295, 186] on div "[PERSON_NAME]" at bounding box center [317, 185] width 71 height 19
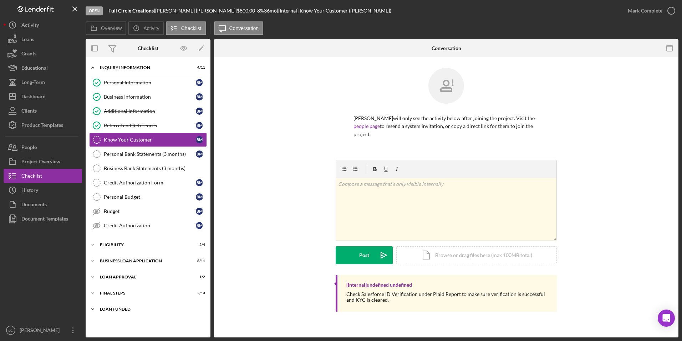
click at [101, 311] on div "Icon/Expander LOAN FUNDED 0 / 1" at bounding box center [148, 309] width 125 height 14
click at [108, 287] on div "Icon/Expander Final Steps 2 / 13" at bounding box center [148, 293] width 125 height 14
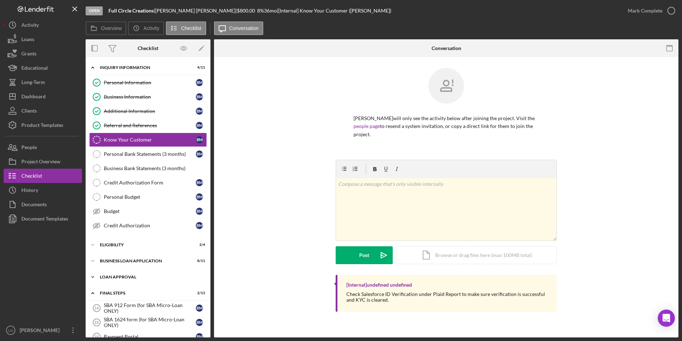
click at [110, 280] on div "Icon/Expander Loan Approval 1 / 2" at bounding box center [148, 276] width 125 height 14
click at [113, 261] on div "BUSINESS LOAN APPLICATION" at bounding box center [151, 260] width 102 height 4
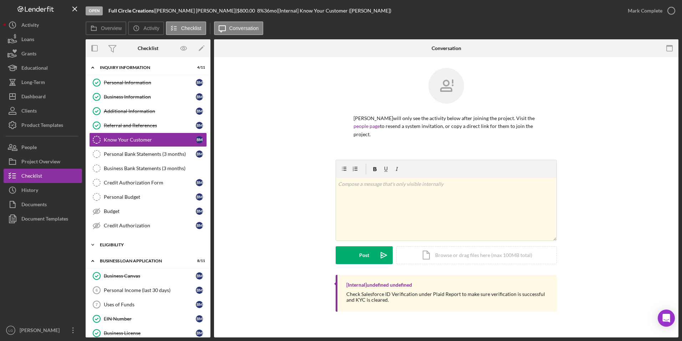
click at [113, 250] on div "Icon/Expander Eligibility 2 / 4" at bounding box center [148, 244] width 125 height 14
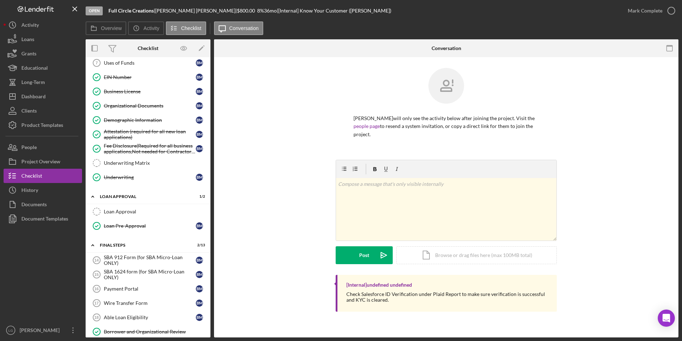
scroll to position [124, 0]
